Goal: Information Seeking & Learning: Learn about a topic

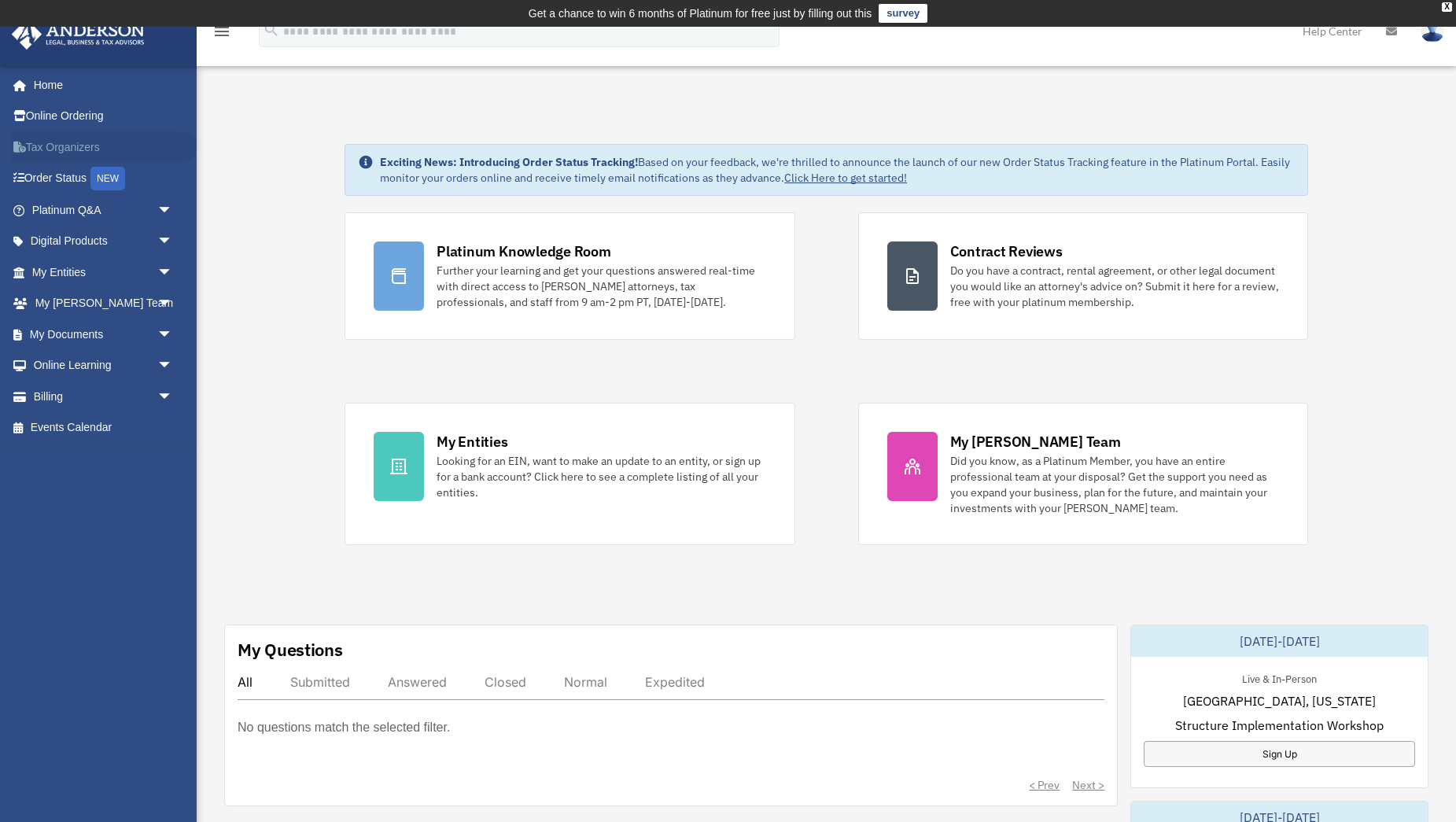
click at [63, 146] on link "Tax Organizers" at bounding box center [104, 147] width 186 height 32
click at [79, 335] on link "My Documents arrow_drop_down" at bounding box center [104, 335] width 186 height 32
click at [164, 332] on span "arrow_drop_down" at bounding box center [174, 335] width 32 height 33
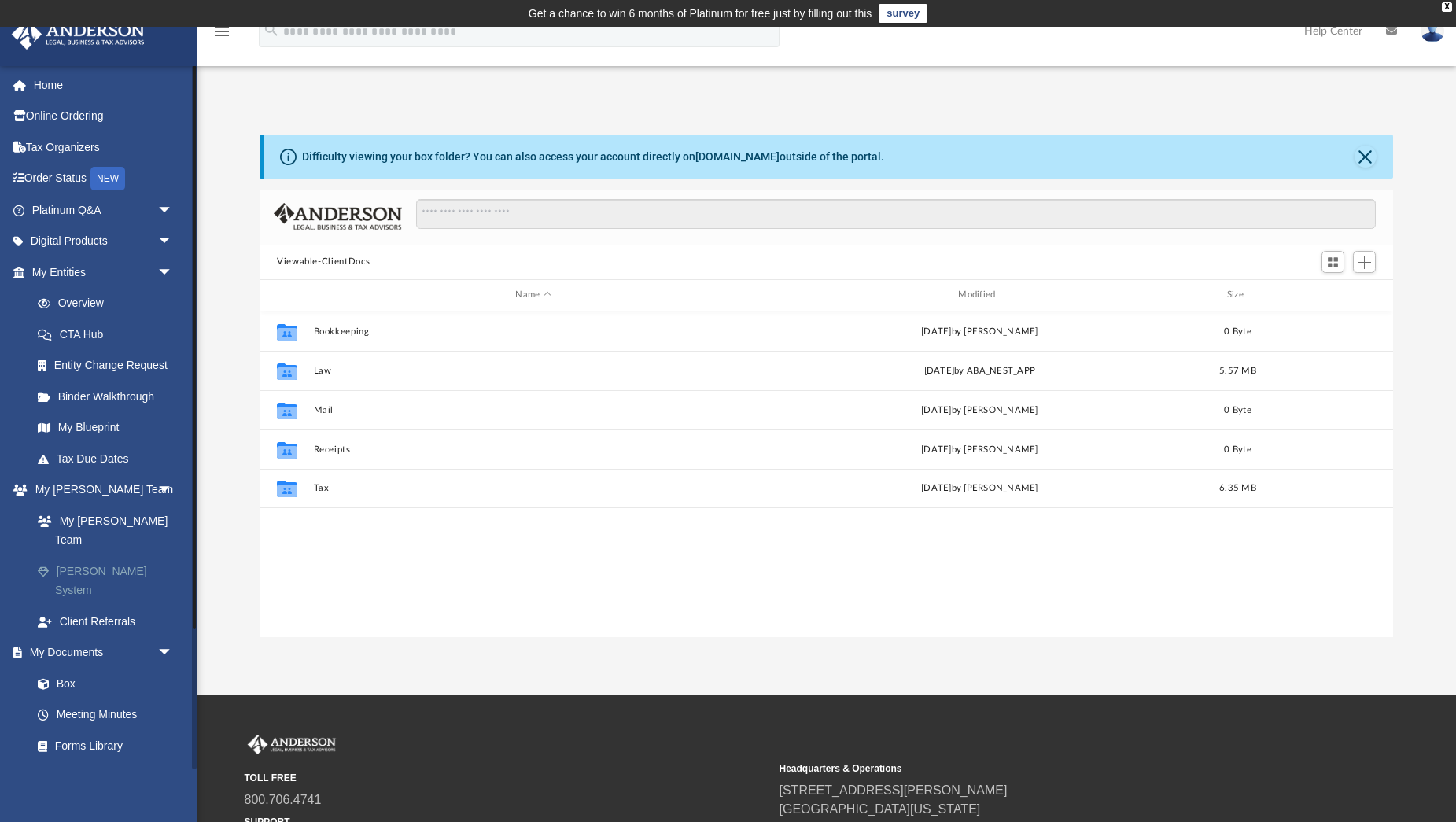
scroll to position [357, 1134]
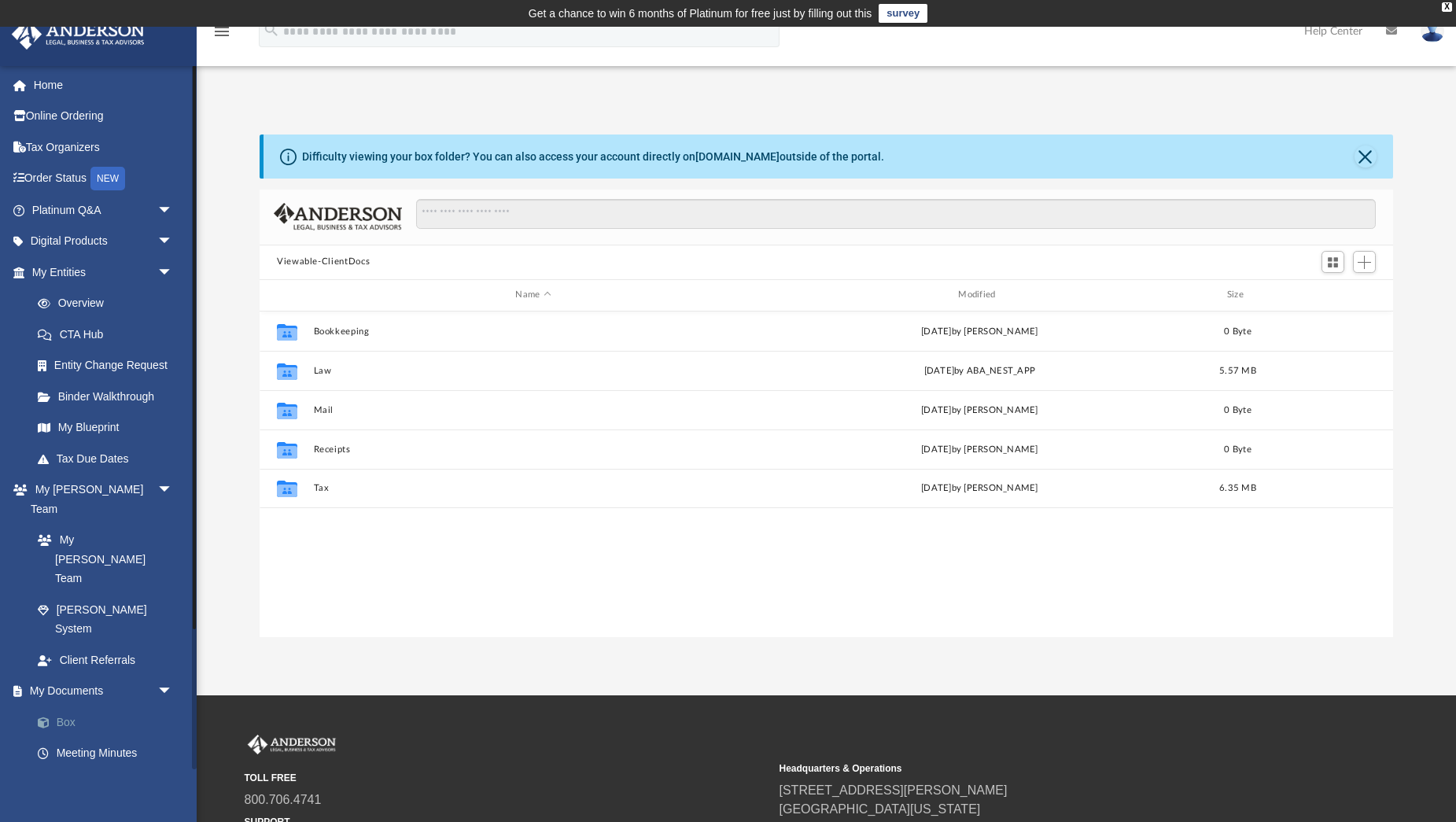
click at [67, 707] on link "Box" at bounding box center [109, 722] width 174 height 32
click at [107, 768] on link "Forms Library" at bounding box center [109, 784] width 174 height 32
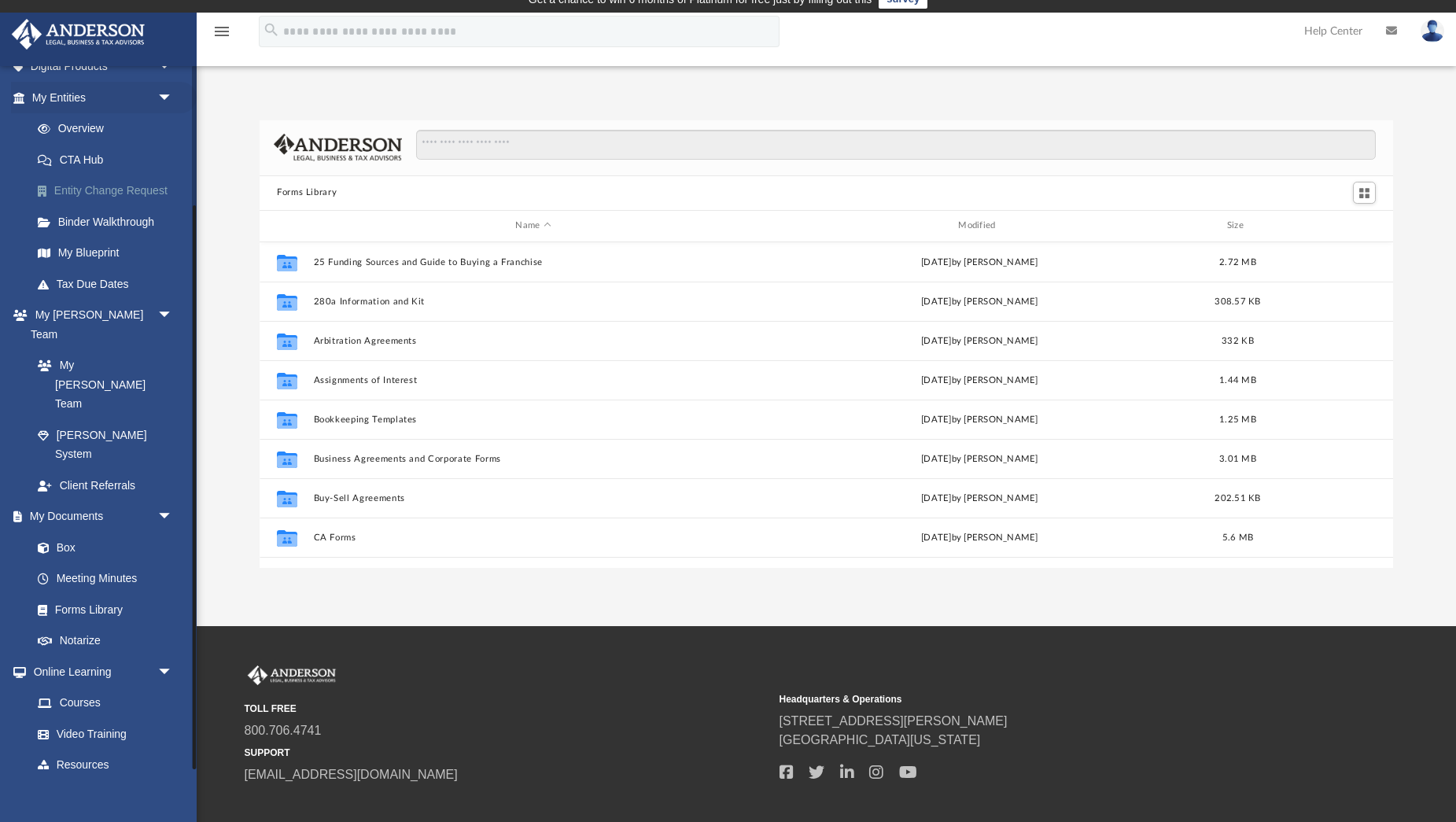
scroll to position [26, 0]
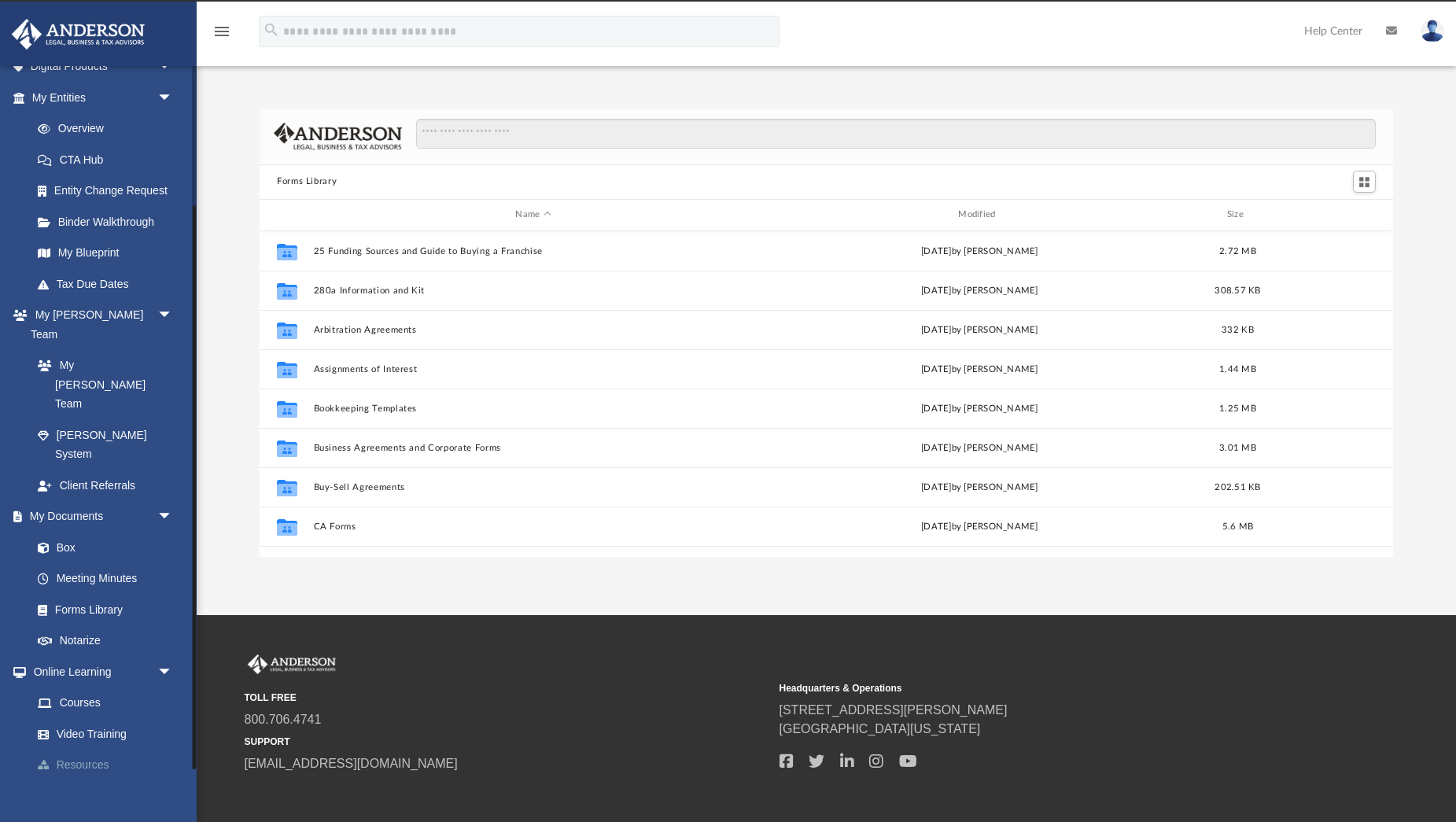
click at [103, 750] on link "Resources" at bounding box center [109, 766] width 174 height 32
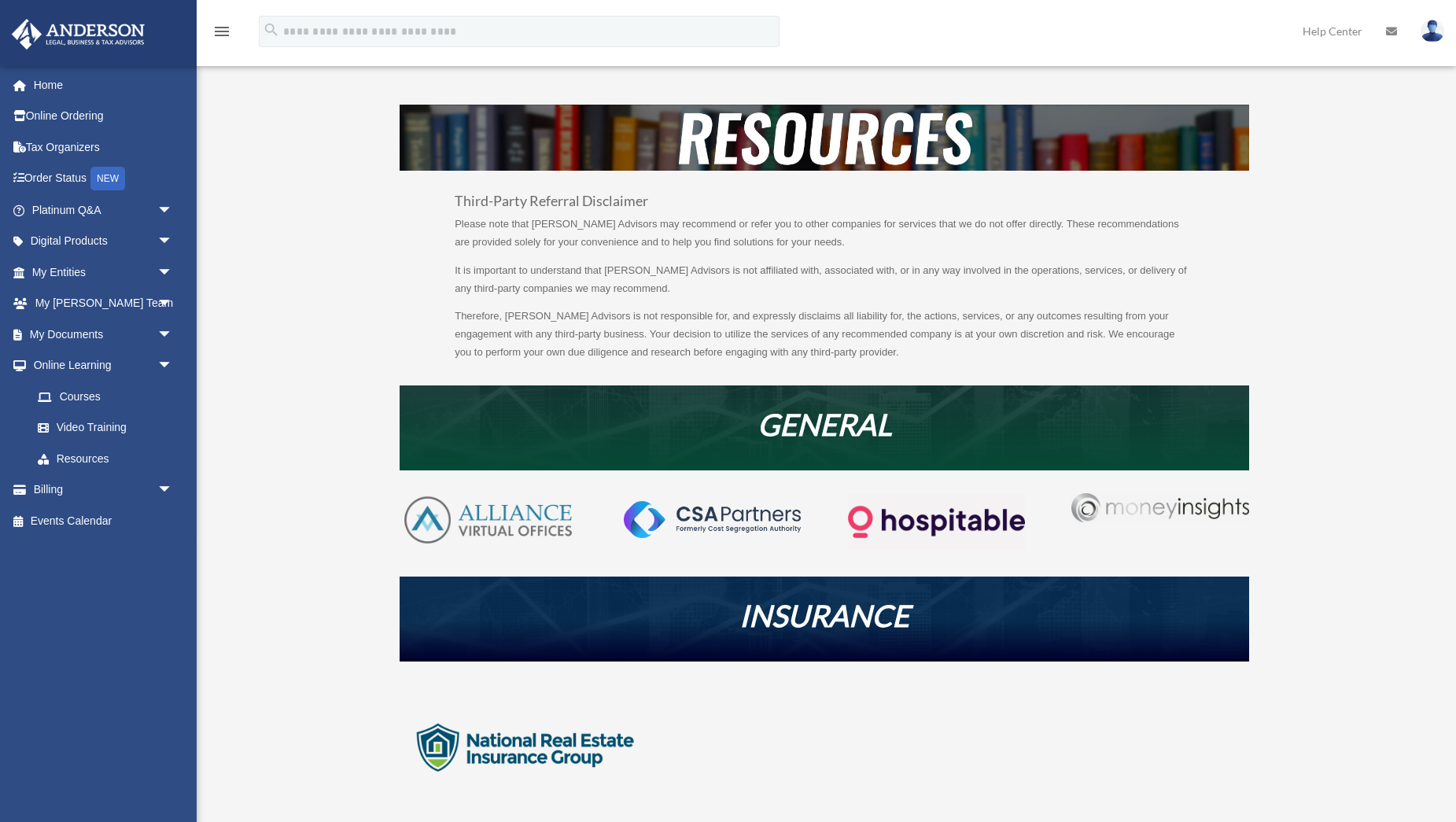
click at [86, 686] on div "lillyholt115@gmail.com Sign Out lillyholt115@gmail.com Home Online Ordering Tax…" at bounding box center [98, 417] width 196 height 704
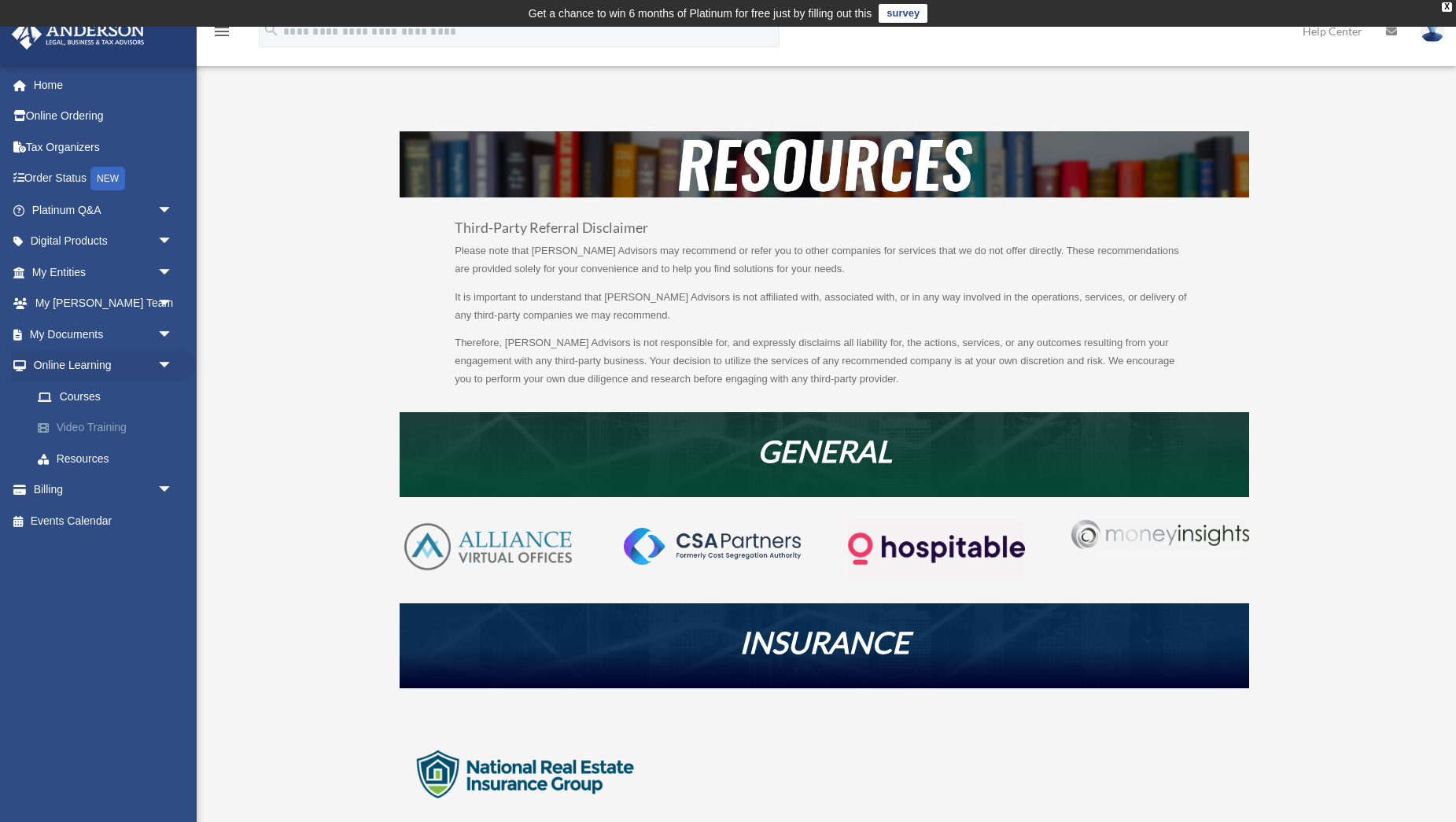
click at [91, 423] on link "Video Training" at bounding box center [109, 428] width 174 height 32
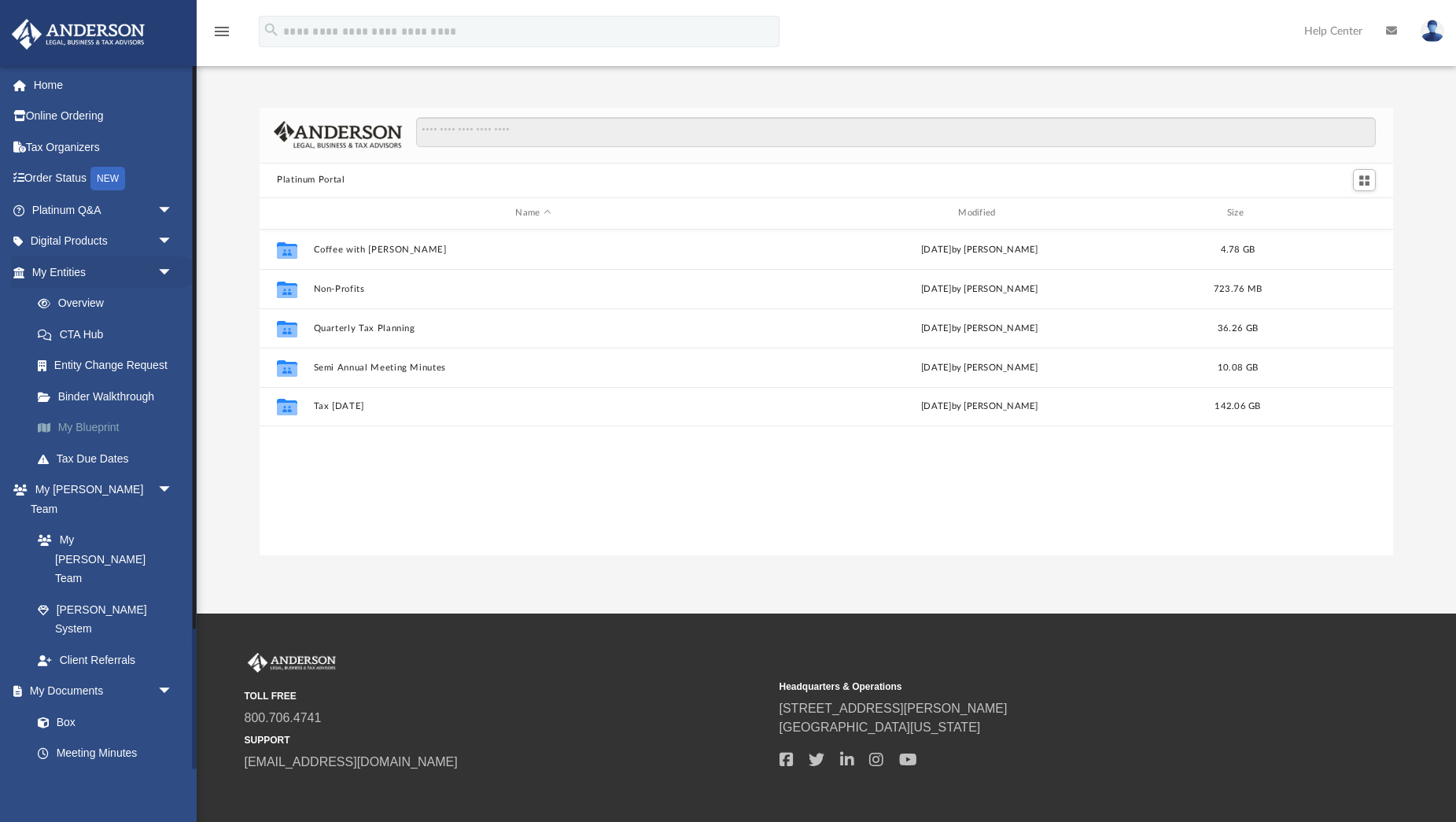
scroll to position [357, 1134]
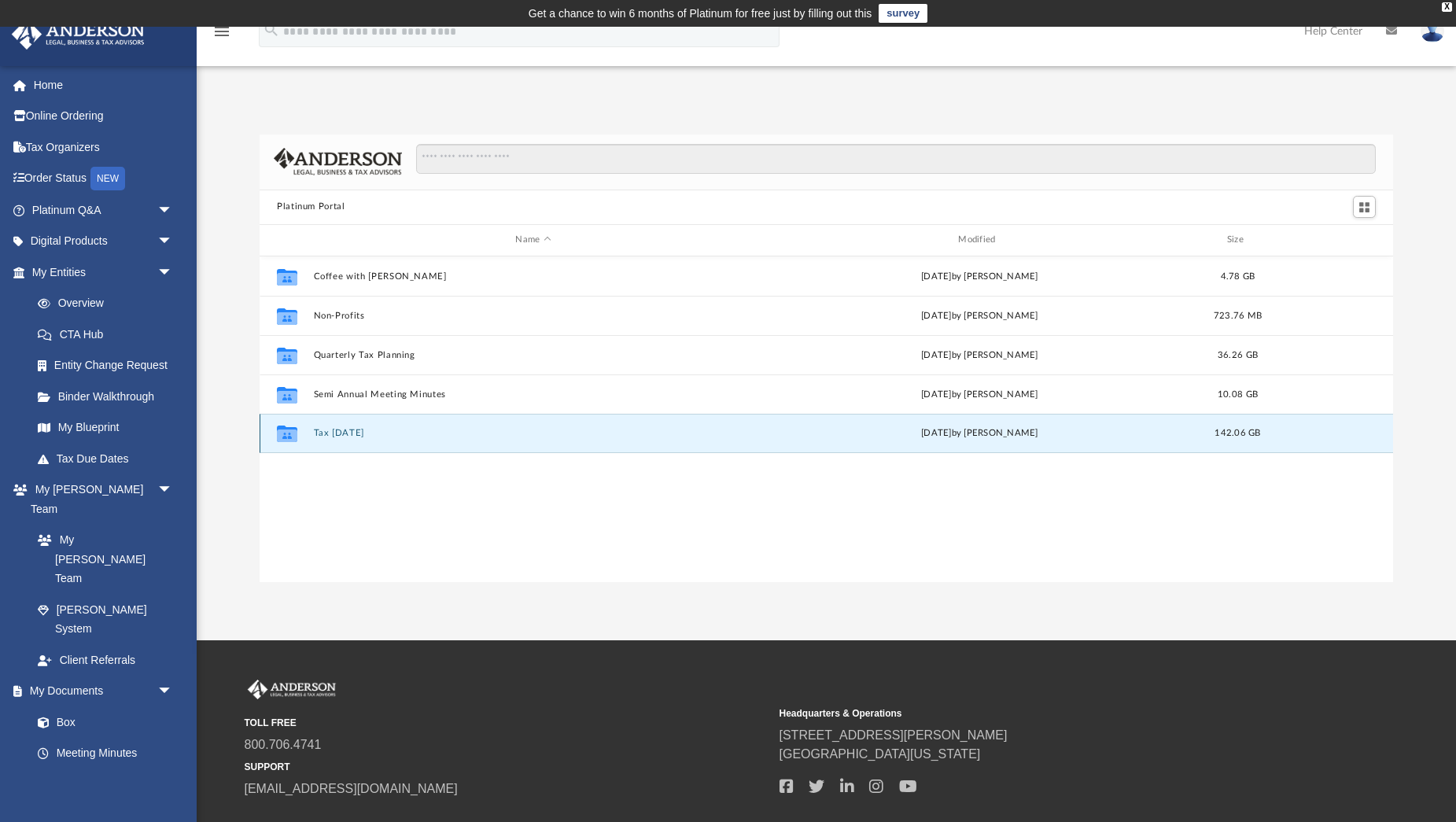
click at [356, 430] on button "Tax [DATE]" at bounding box center [533, 433] width 440 height 11
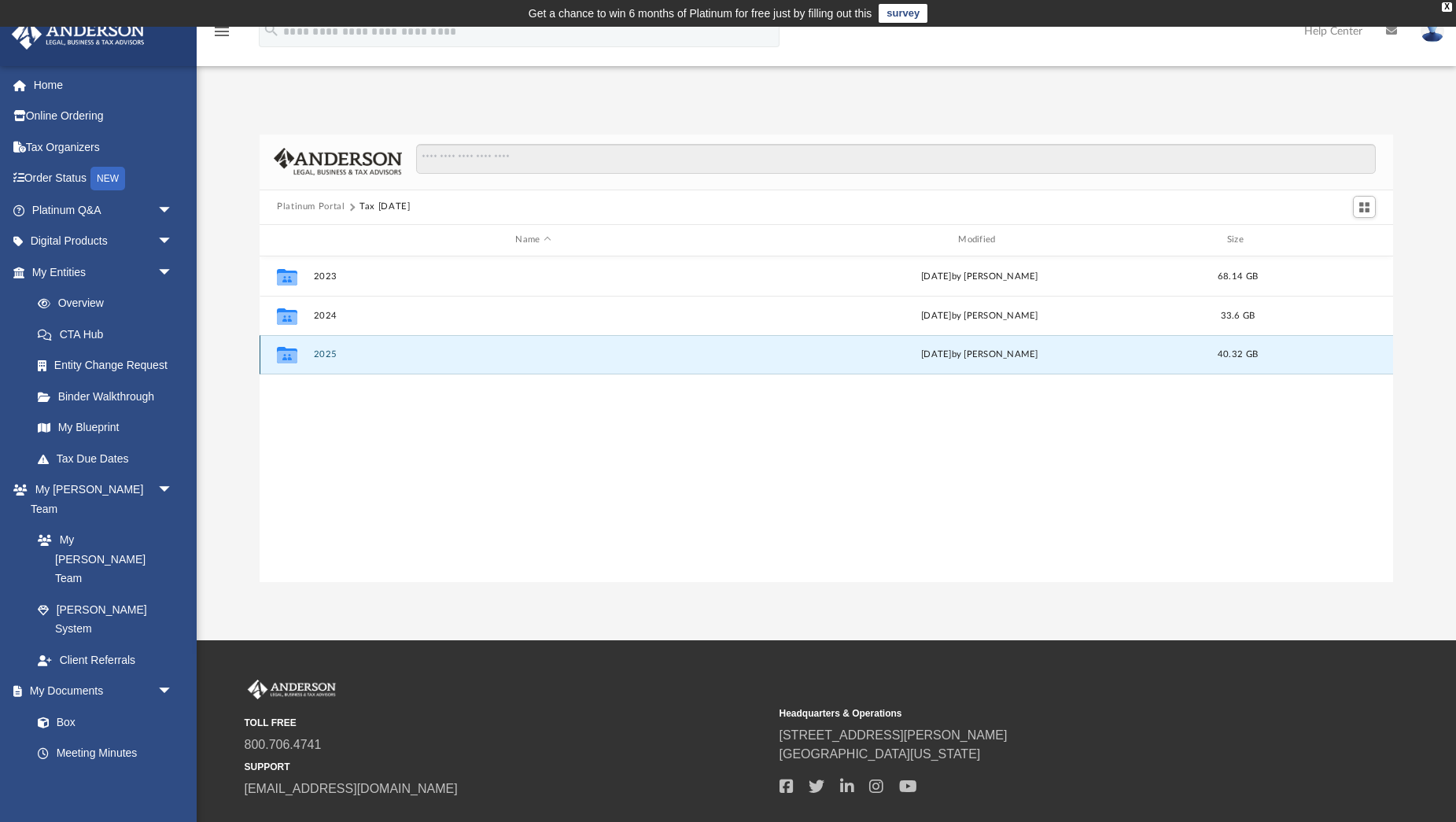
click at [326, 351] on button "2025" at bounding box center [533, 354] width 440 height 11
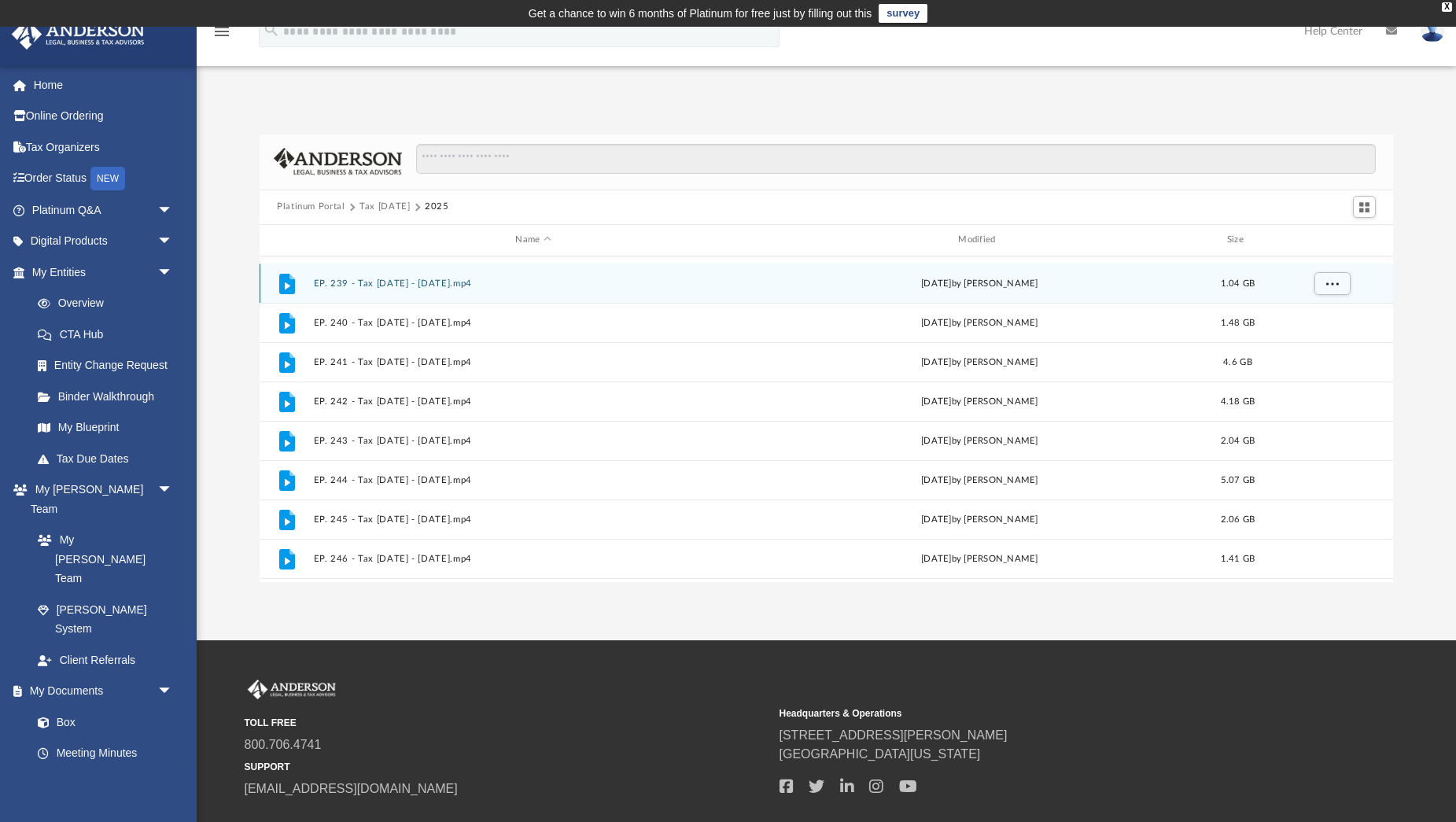
scroll to position [303, 0]
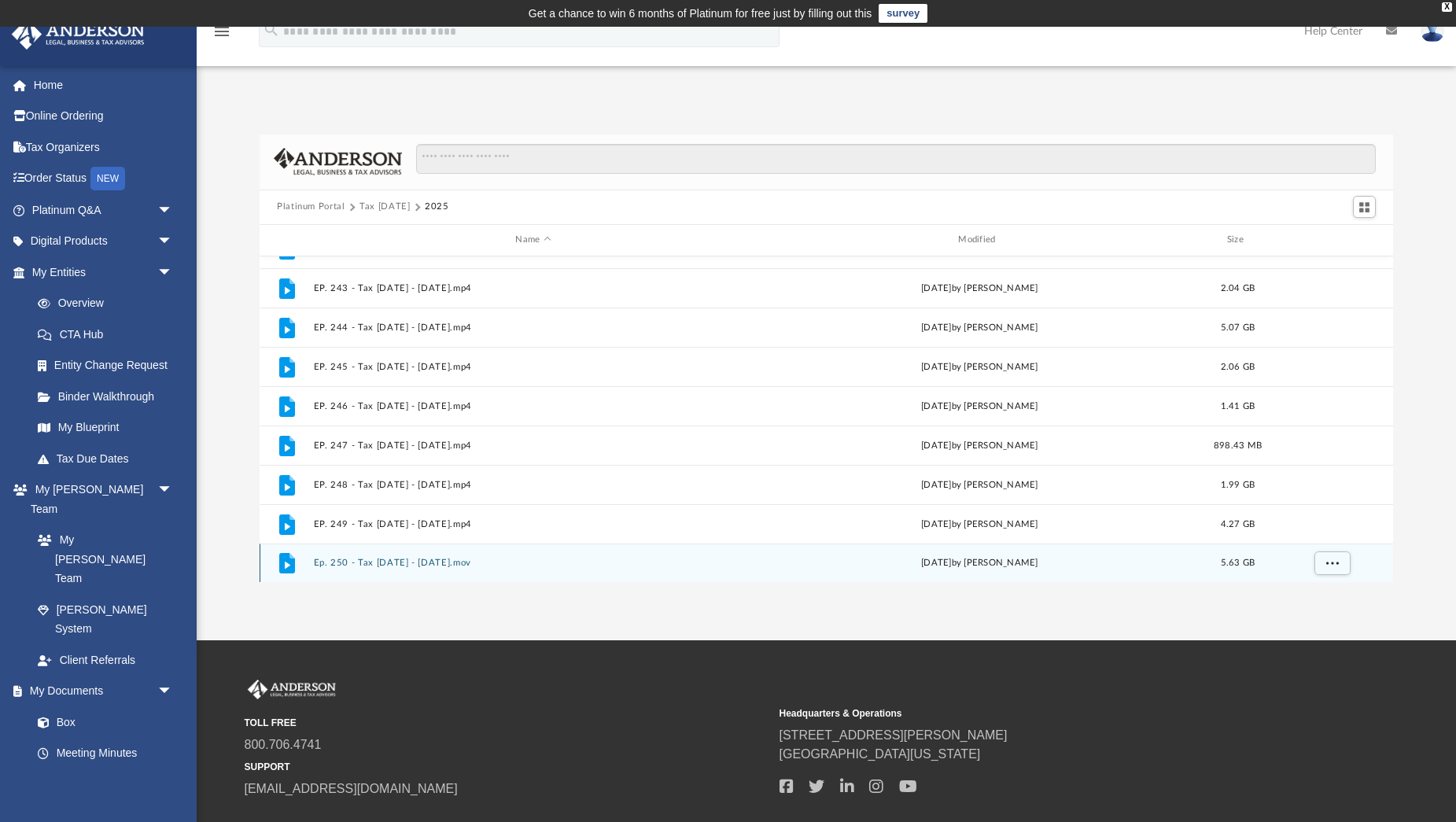
click at [387, 558] on button "Ep. 250 - Tax Tuesday - August 12th, 2025.mov" at bounding box center [533, 563] width 440 height 11
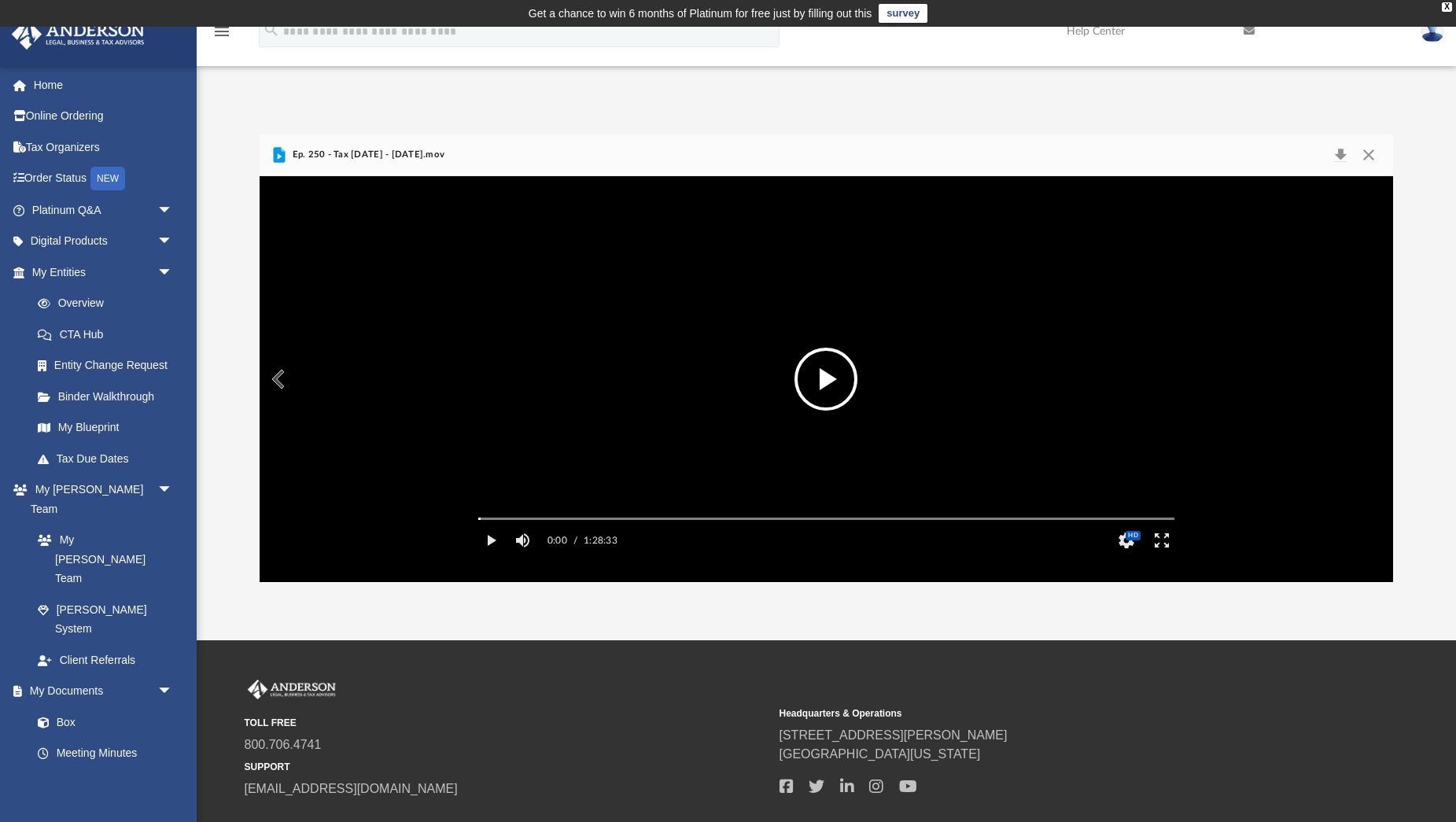
click at [824, 385] on button "File preview" at bounding box center [825, 379] width 63 height 63
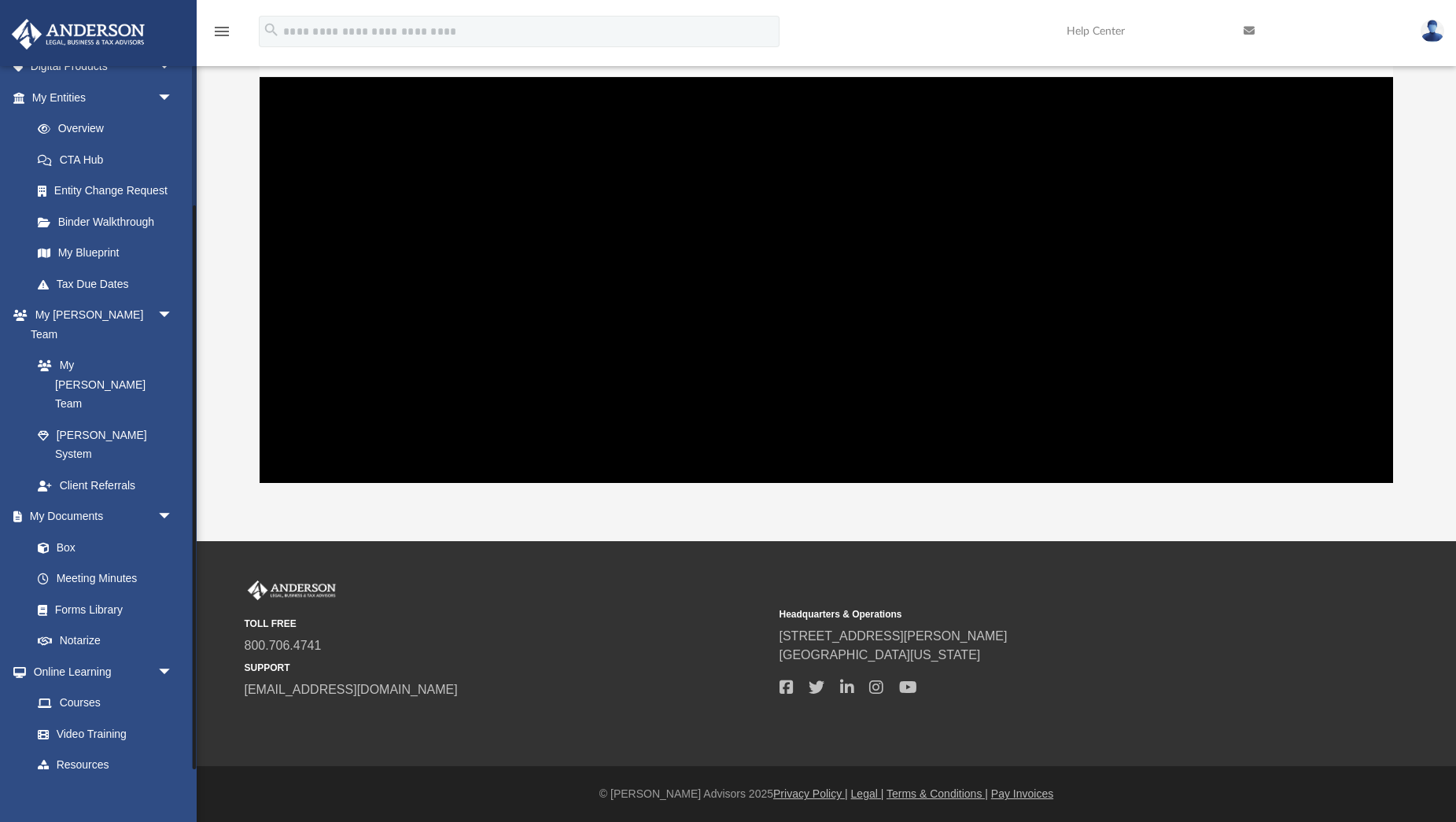
scroll to position [0, 0]
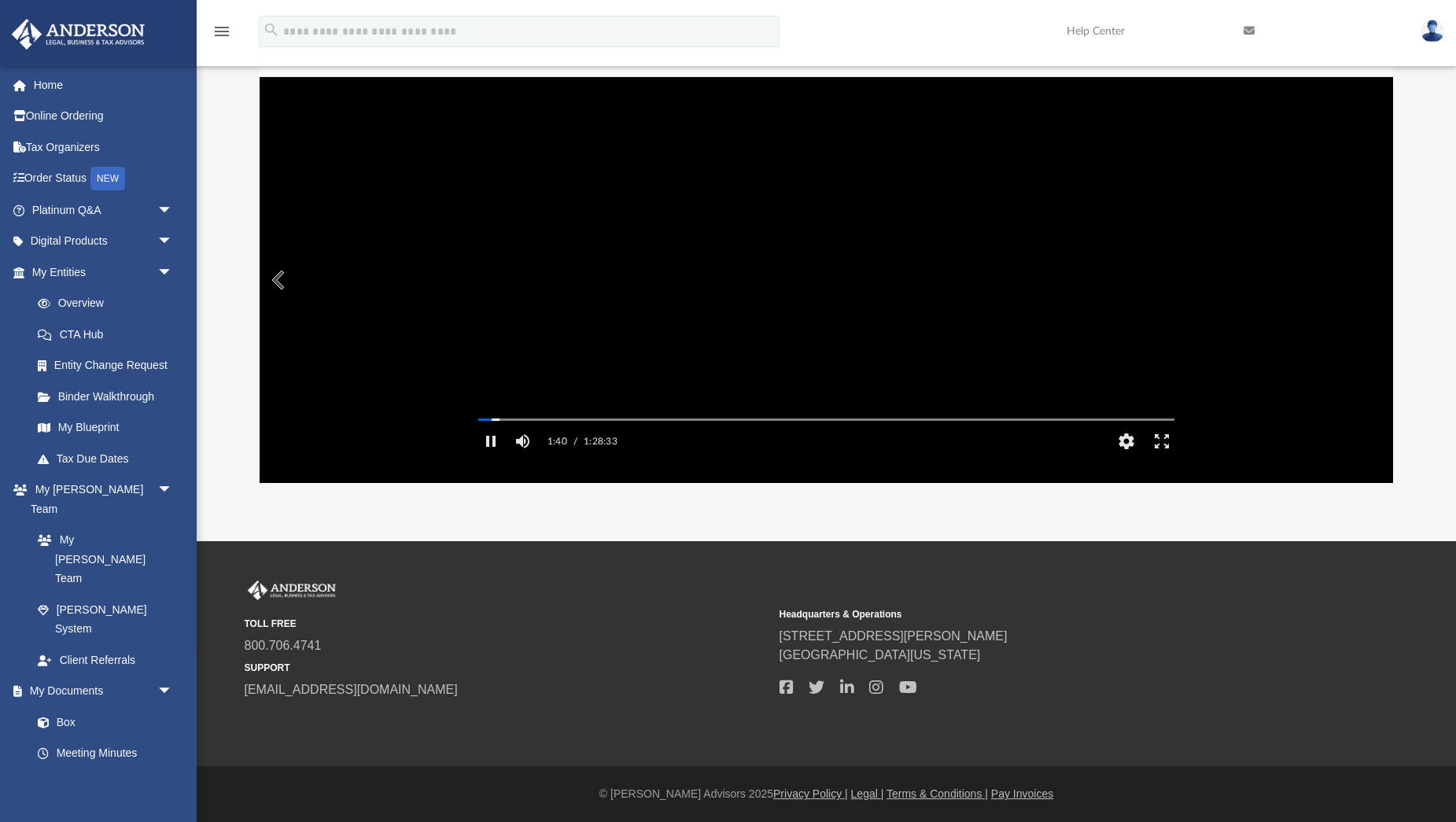
click at [849, 179] on video "File preview" at bounding box center [826, 280] width 721 height 361
click at [1090, 34] on link "Help Center" at bounding box center [1142, 31] width 177 height 63
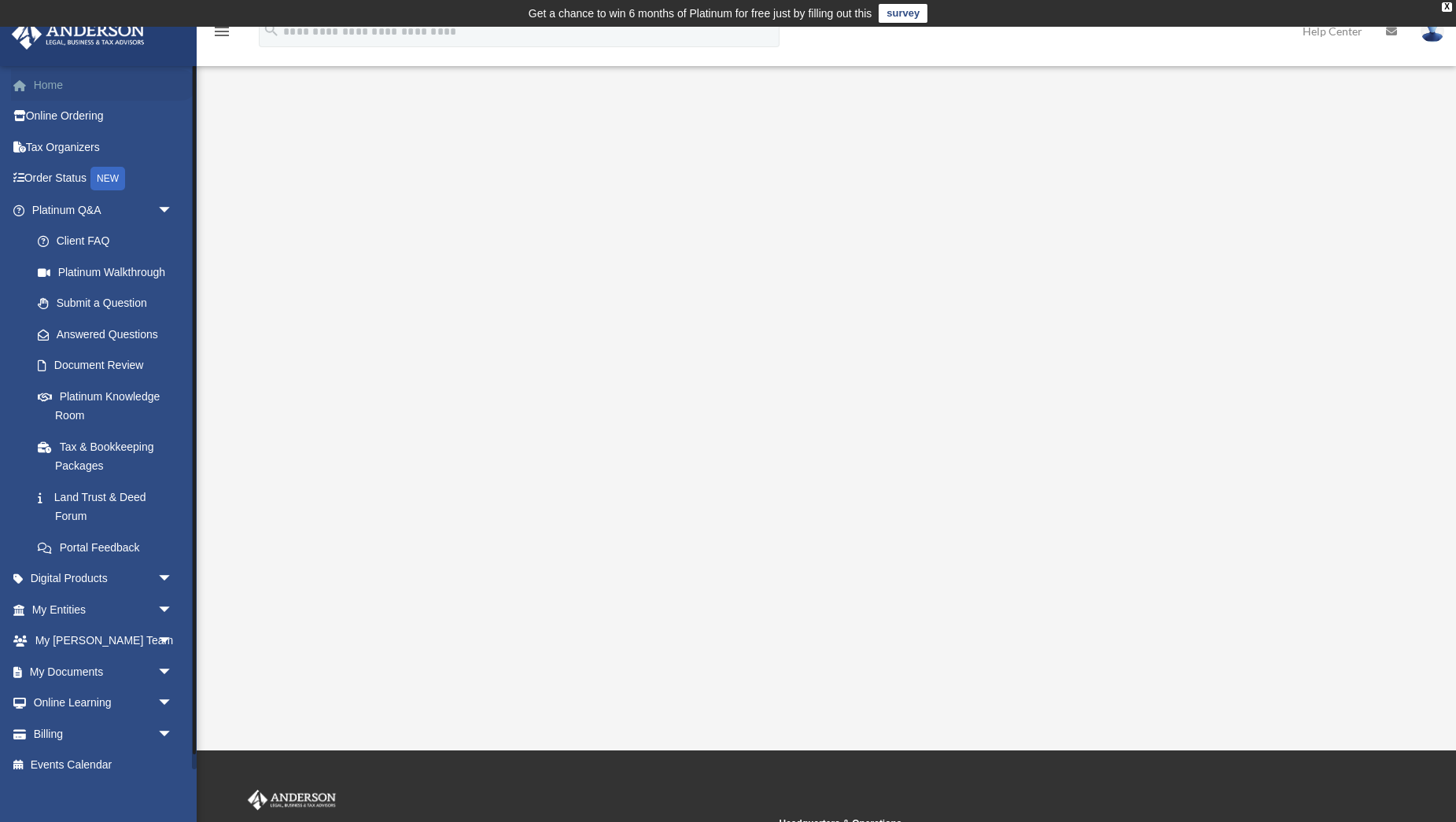
click at [56, 83] on link "Home" at bounding box center [104, 85] width 186 height 32
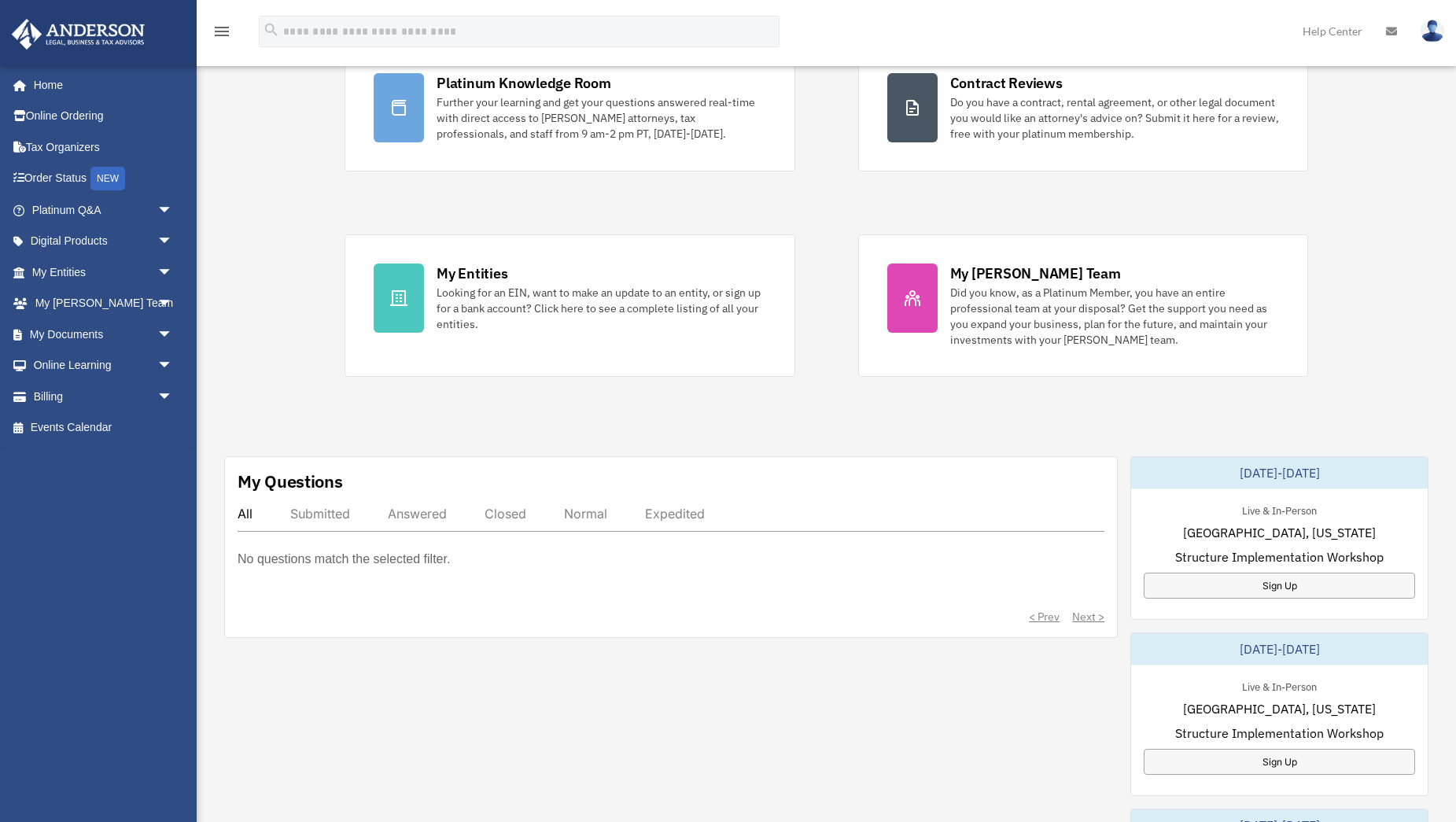
scroll to position [173, 0]
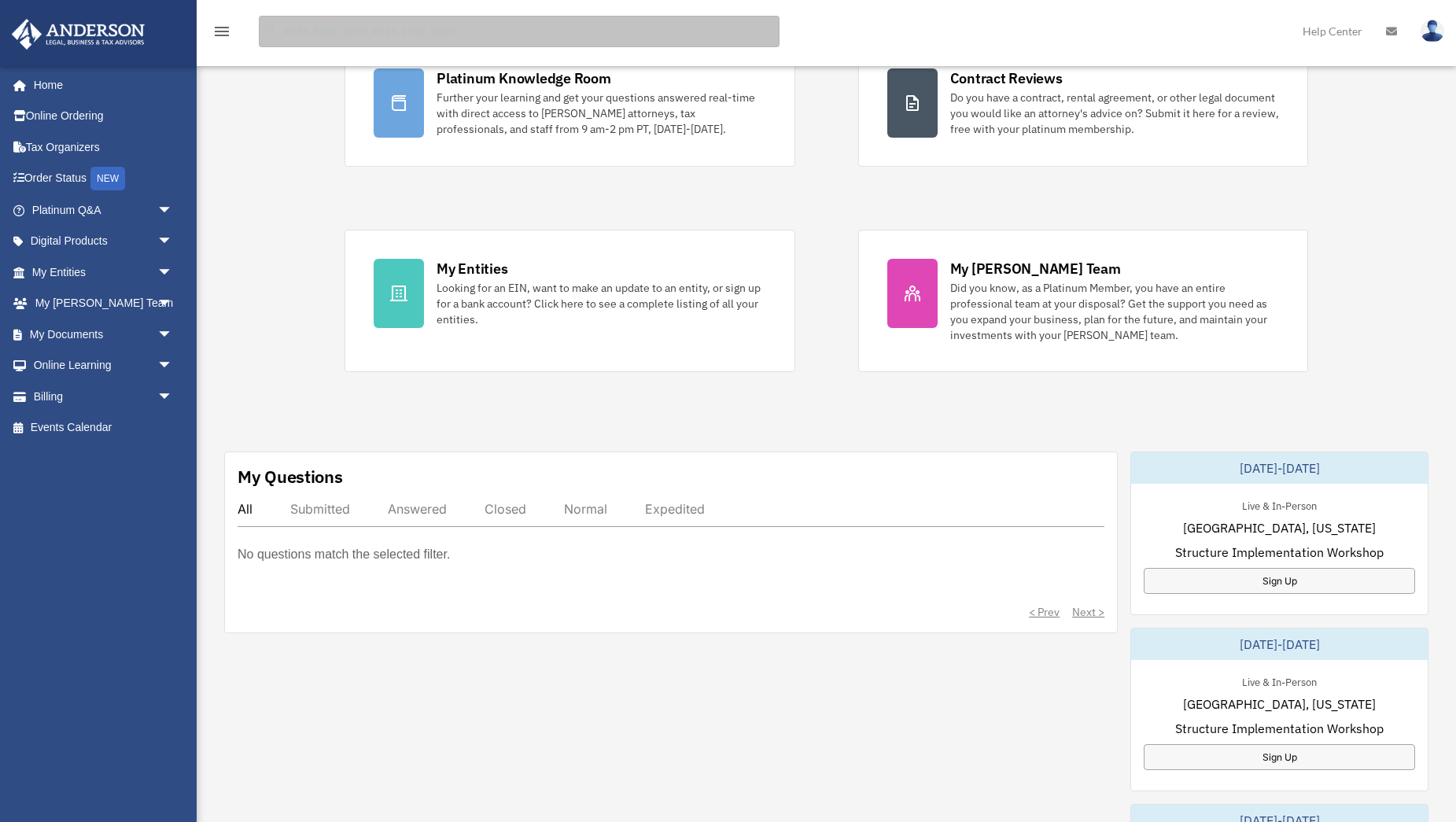
click at [327, 41] on input "search" at bounding box center [519, 32] width 521 height 32
type input "**********"
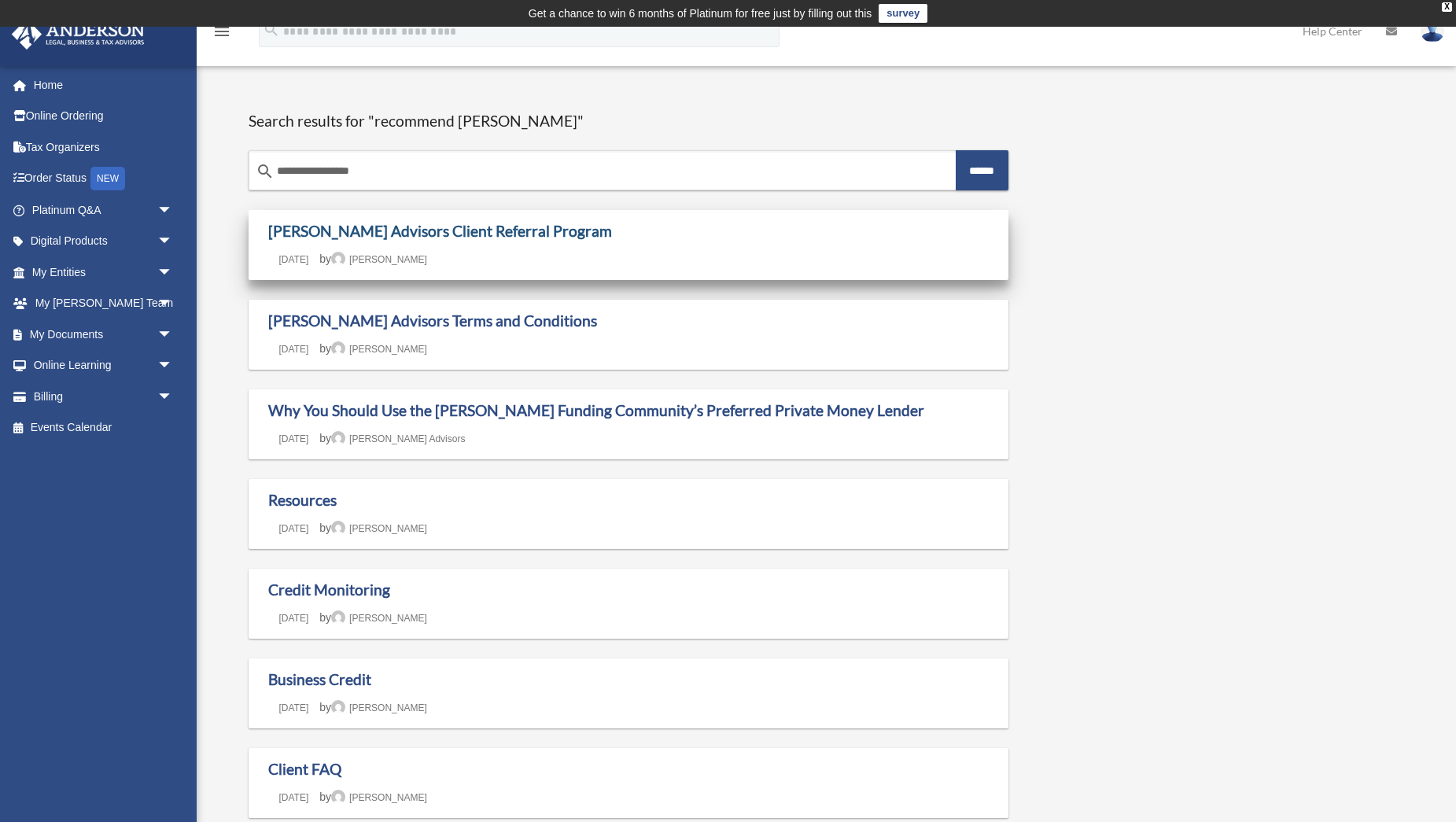
click at [496, 230] on link "[PERSON_NAME] Advisors Client Referral Program" at bounding box center [440, 231] width 344 height 19
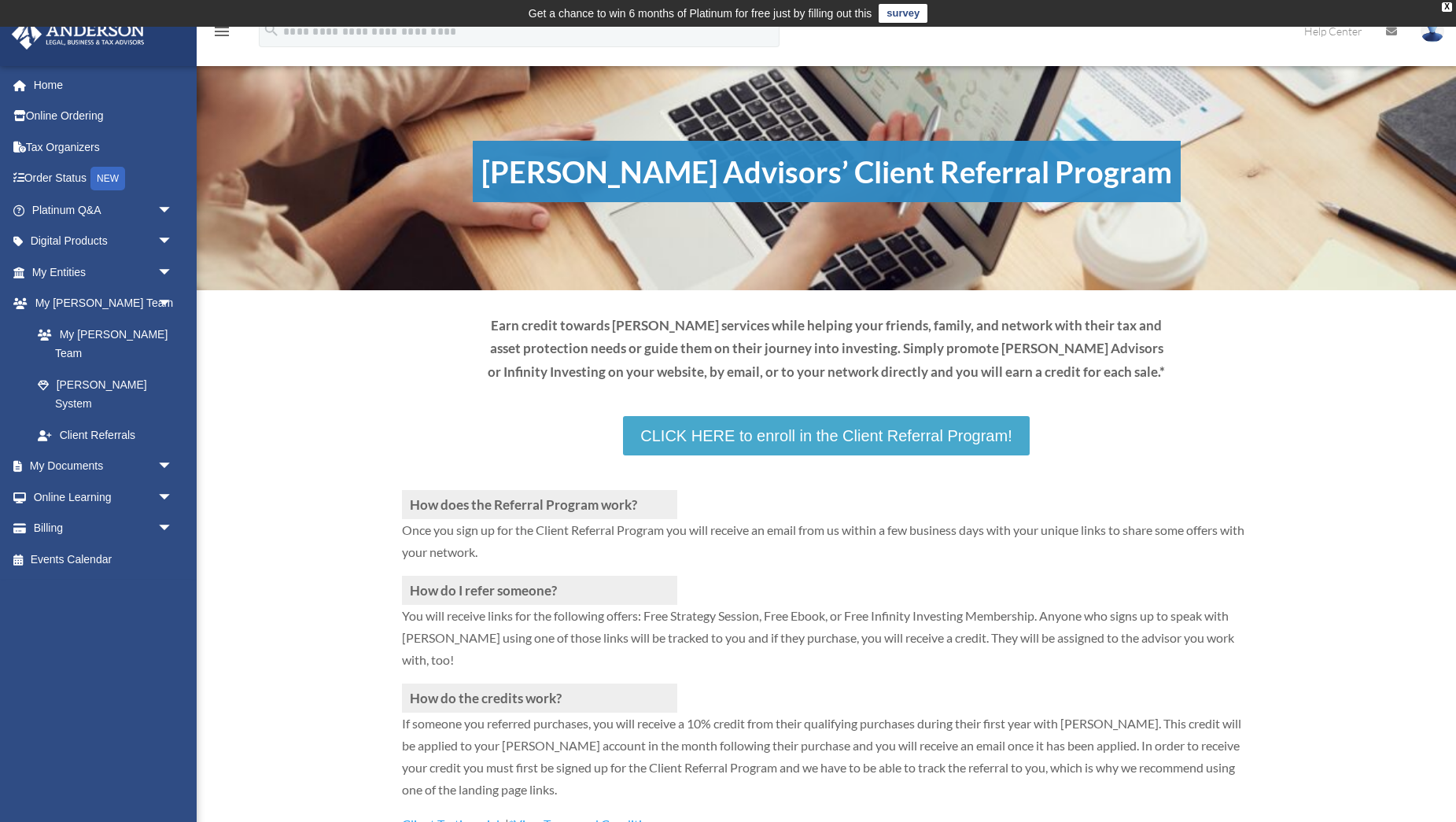
click at [775, 437] on link "CLICK HERE to enroll in the Client Referral Program!" at bounding box center [825, 435] width 406 height 40
